Goal: Check status: Check status

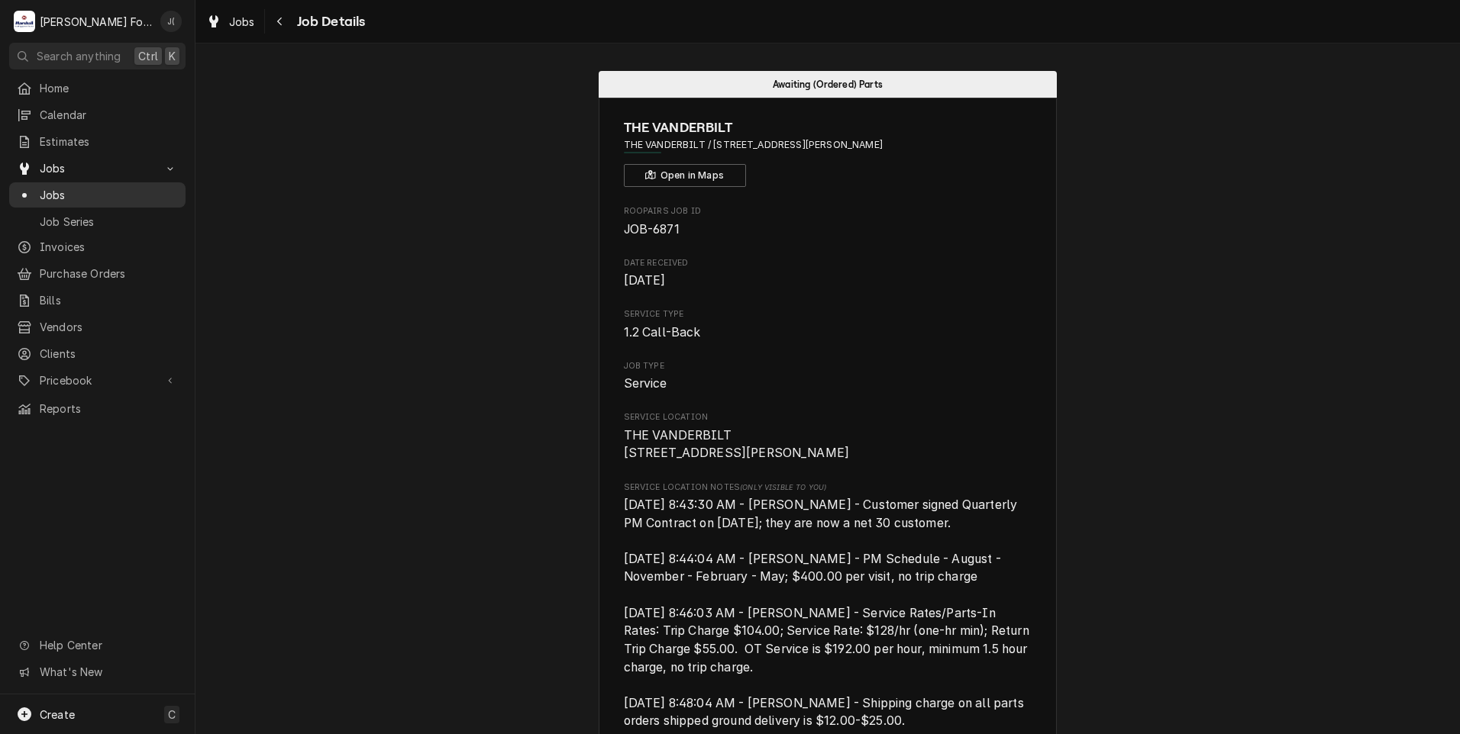
click at [111, 192] on span "Jobs" at bounding box center [109, 195] width 138 height 16
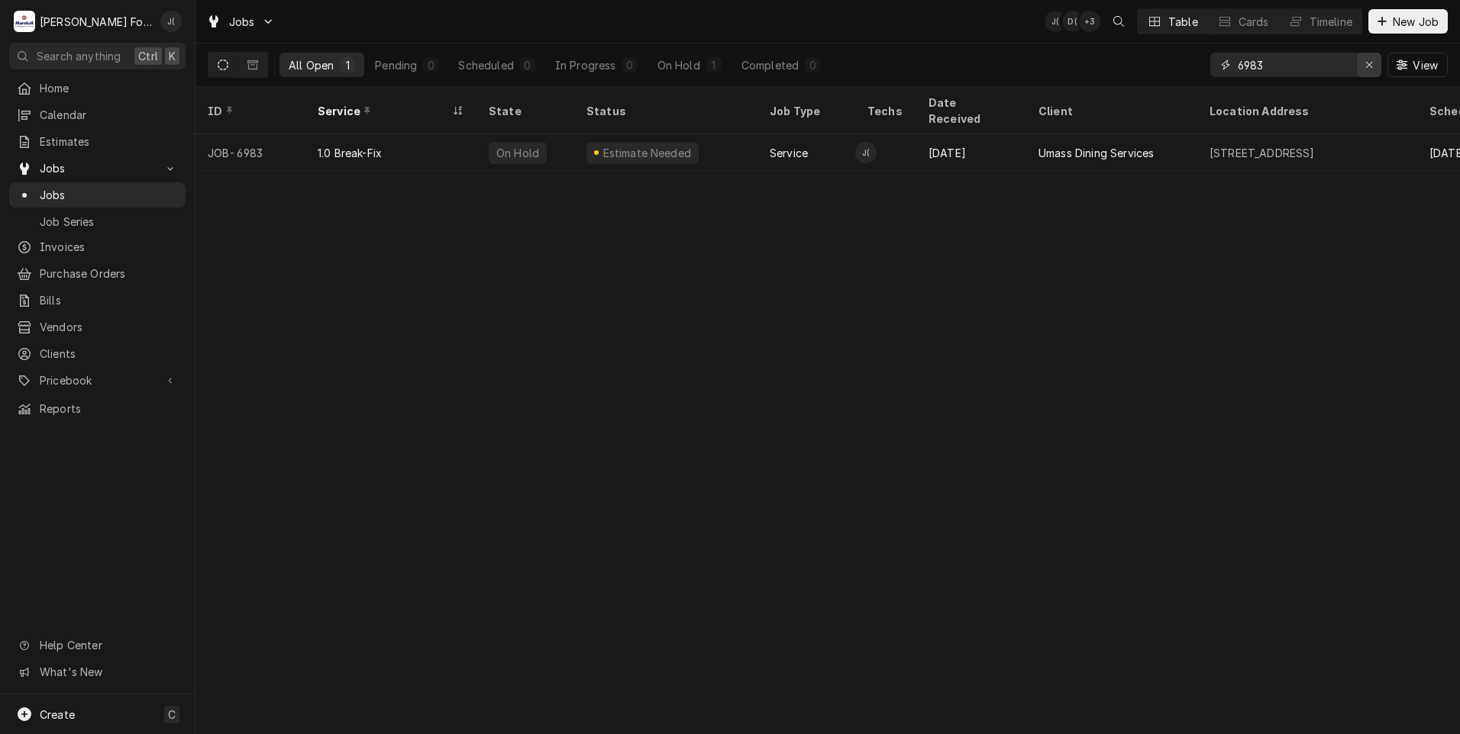
click at [1367, 69] on icon "Erase input" at bounding box center [1369, 65] width 8 height 11
click at [1324, 72] on input "Dynamic Content Wrapper" at bounding box center [1310, 65] width 144 height 24
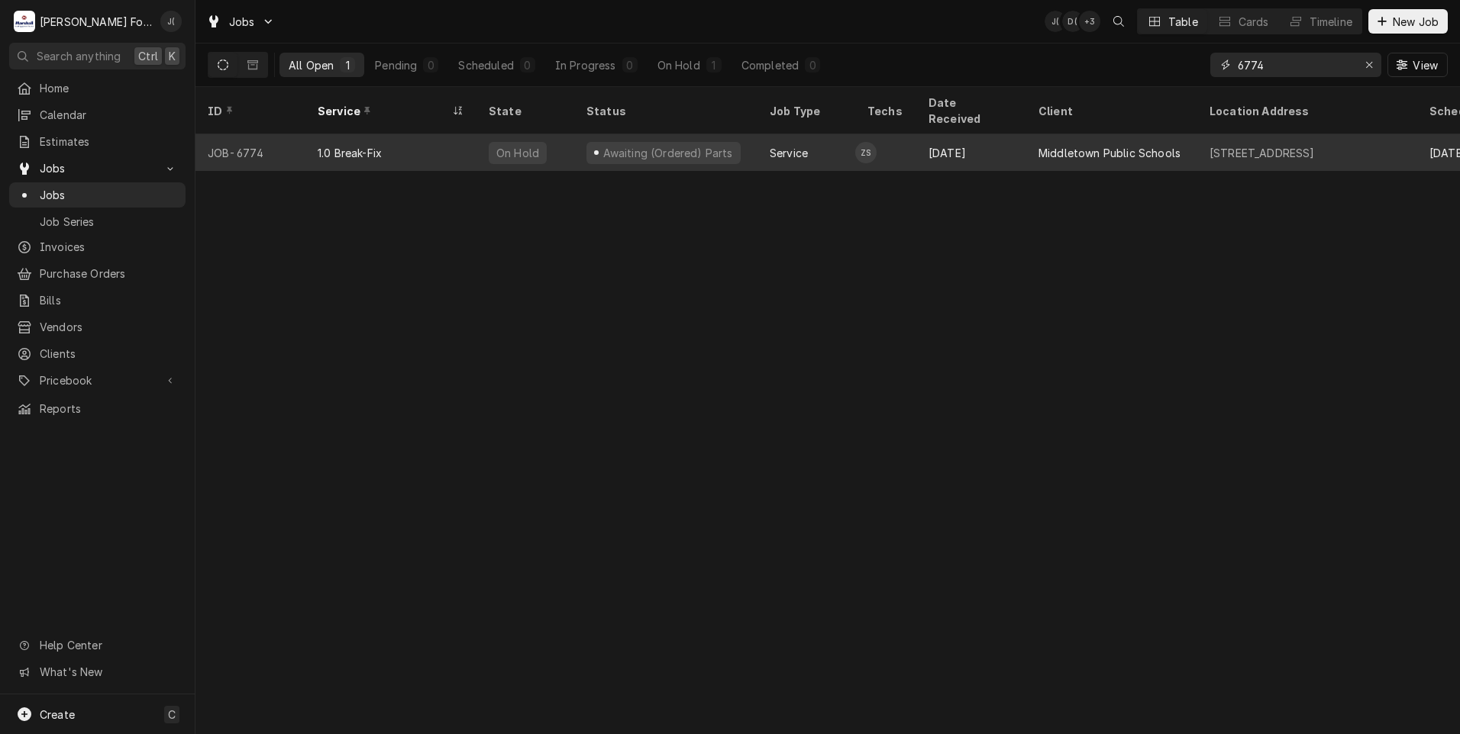
type input "6774"
click at [443, 139] on div "1.0 Break-Fix" at bounding box center [390, 152] width 171 height 37
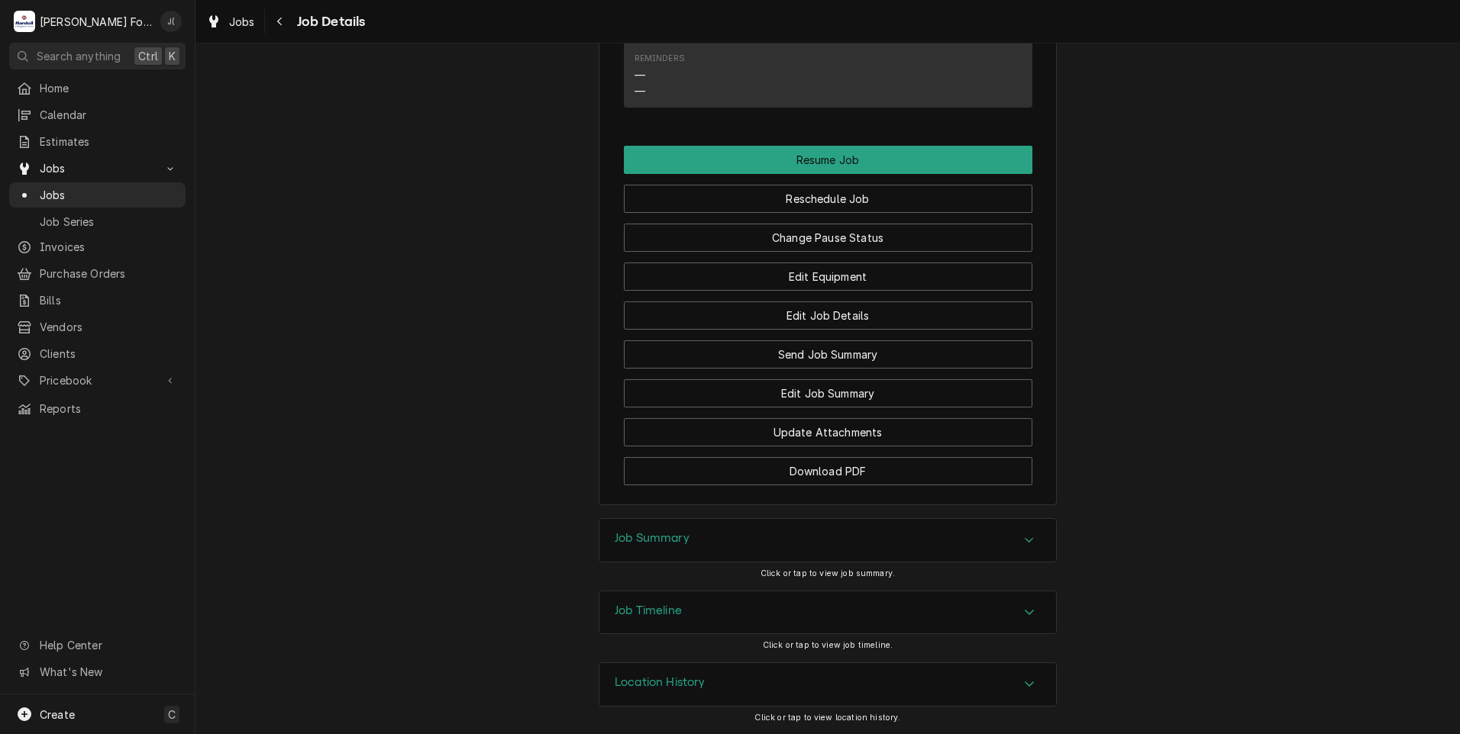
scroll to position [1657, 0]
click at [738, 536] on div "Job Summary" at bounding box center [827, 540] width 457 height 43
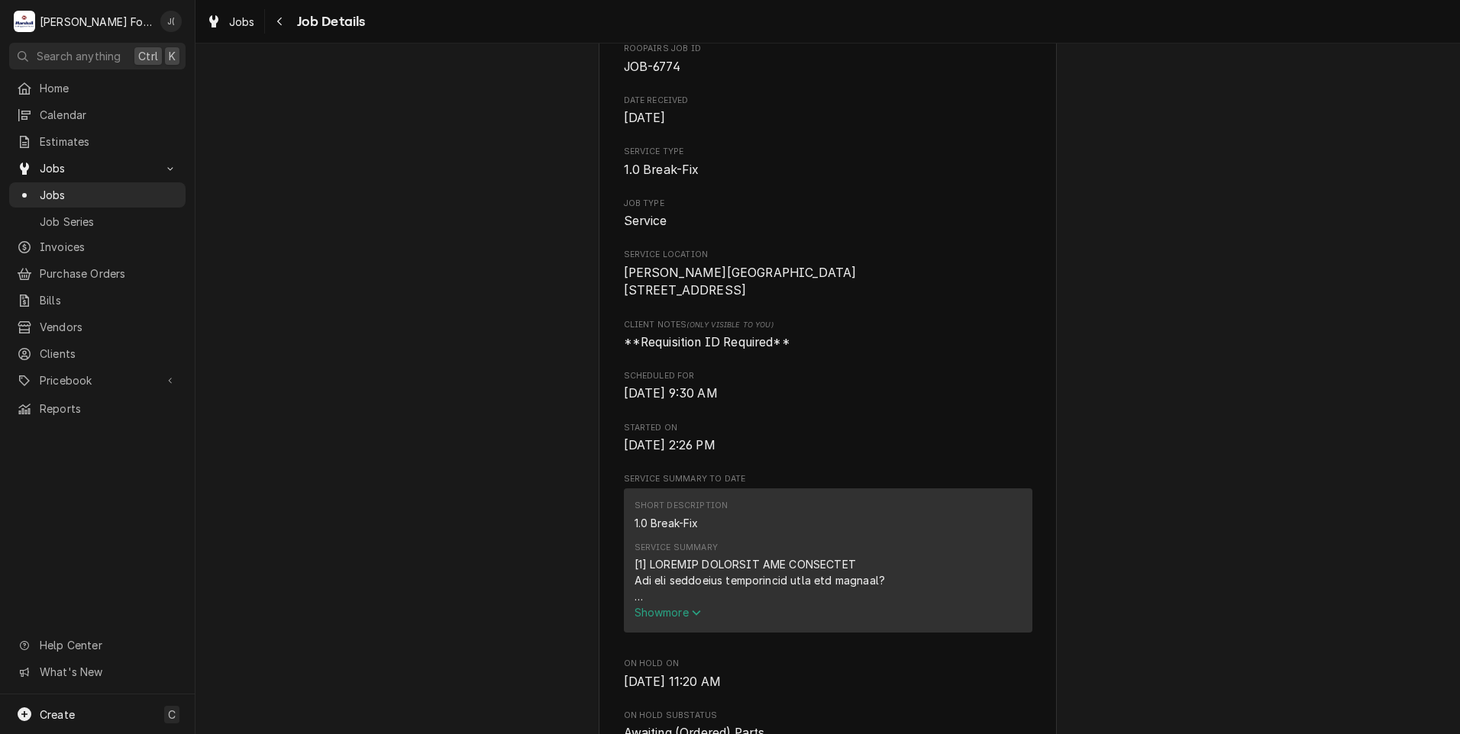
scroll to position [0, 0]
